Goal: Task Accomplishment & Management: Manage account settings

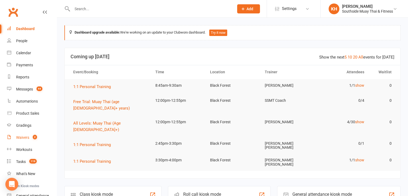
click at [21, 141] on link "Waivers 2" at bounding box center [32, 137] width 50 height 12
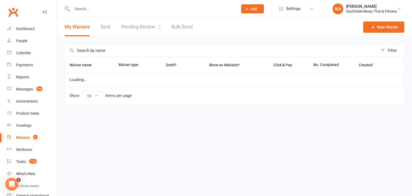
click at [142, 29] on link "Pending Review 2" at bounding box center [140, 27] width 39 height 18
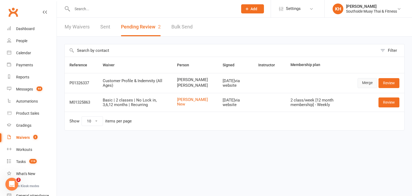
click at [365, 88] on link "Merge" at bounding box center [367, 83] width 20 height 10
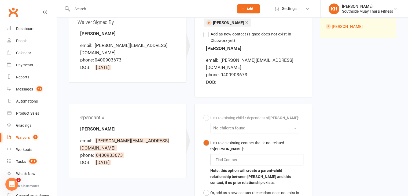
scroll to position [30, 0]
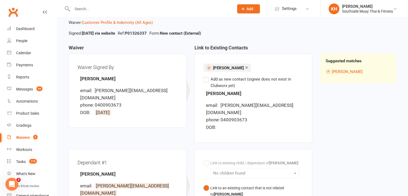
click at [205, 79] on label "Add as new contact (signee does not exist in Clubworx yet)" at bounding box center [253, 82] width 100 height 13
click at [205, 76] on input "Add as new contact (signee does not exist in Clubworx yet)" at bounding box center [204, 76] width 3 height 0
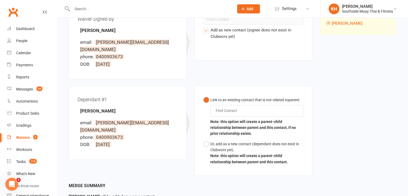
scroll to position [113, 0]
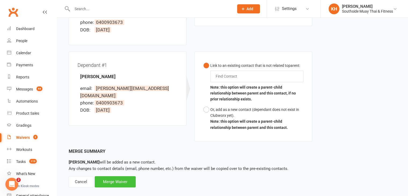
click at [112, 177] on div "Merge Waiver" at bounding box center [115, 181] width 41 height 11
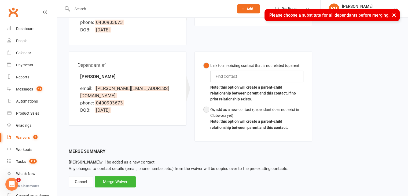
click at [208, 104] on button "Or, add as a new contact (dependant does not exist in Clubworx yet). Note: this…" at bounding box center [253, 118] width 100 height 28
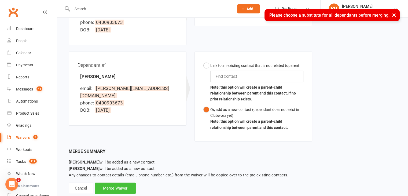
click at [127, 185] on div "Merge Waiver" at bounding box center [115, 187] width 41 height 11
click at [395, 15] on button "×" at bounding box center [394, 15] width 10 height 12
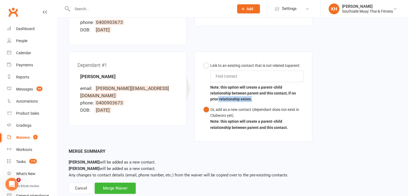
click at [325, 89] on div "Waiver Waiver Signed By [PERSON_NAME] email: [PERSON_NAME][EMAIL_ADDRESS][DOMAI…" at bounding box center [232, 54] width 335 height 185
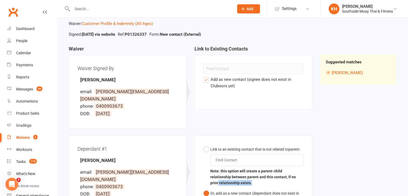
scroll to position [23, 0]
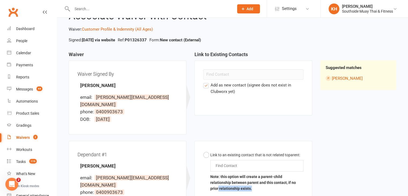
click at [207, 83] on label "Add as new contact (signee does not exist in Clubworx yet)" at bounding box center [253, 88] width 100 height 13
click at [207, 82] on input "Add as new contact (signee does not exist in Clubworx yet)" at bounding box center [204, 82] width 3 height 0
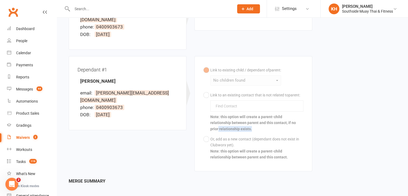
scroll to position [108, 0]
click at [19, 28] on div "Dashboard" at bounding box center [25, 29] width 18 height 4
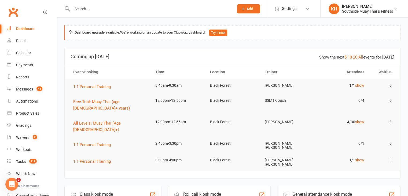
click at [105, 11] on input "text" at bounding box center [149, 9] width 159 height 8
click at [105, 11] on input "a" at bounding box center [149, 9] width 159 height 8
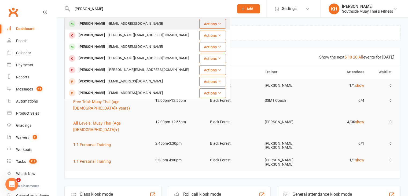
type input "[PERSON_NAME]"
click at [98, 23] on div "[PERSON_NAME]" at bounding box center [92, 24] width 30 height 8
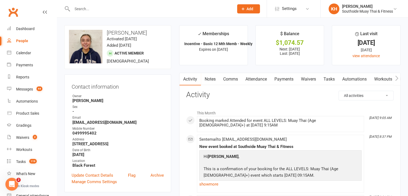
click at [307, 77] on link "Waivers" at bounding box center [308, 79] width 23 height 12
